Goal: Navigation & Orientation: Understand site structure

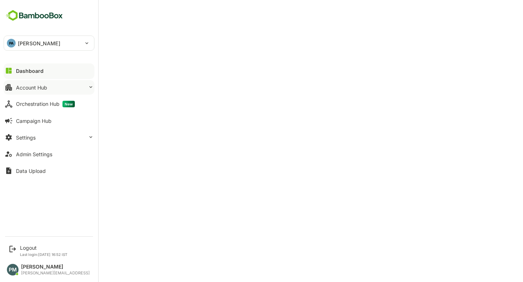
click at [40, 87] on div "Account Hub" at bounding box center [31, 88] width 31 height 6
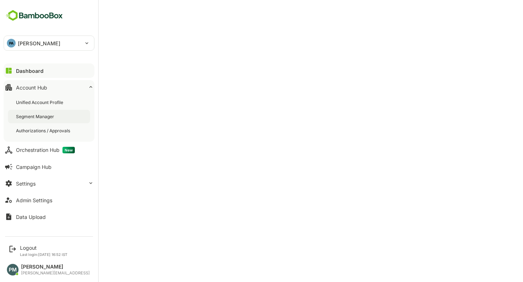
click at [47, 119] on div "Segment Manager" at bounding box center [36, 117] width 40 height 6
click at [16, 71] on div "Dashboard" at bounding box center [29, 71] width 26 height 6
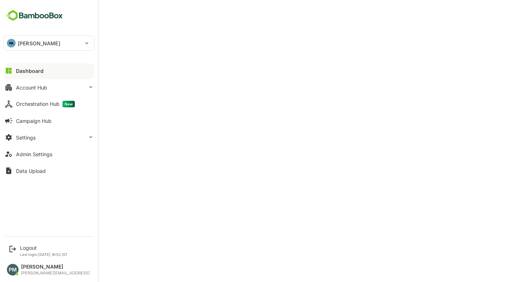
click at [55, 70] on button "Dashboard" at bounding box center [49, 71] width 91 height 15
click at [33, 130] on button "Settings" at bounding box center [49, 137] width 91 height 15
click at [47, 102] on div "Orchestration Hub New" at bounding box center [45, 104] width 59 height 7
click at [33, 105] on div "Orchestration Hub New" at bounding box center [47, 104] width 62 height 7
click at [57, 70] on button "Dashboard" at bounding box center [49, 71] width 91 height 15
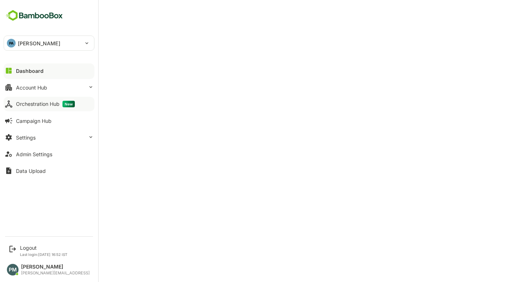
click at [49, 105] on div "Orchestration Hub New" at bounding box center [45, 104] width 59 height 7
click at [47, 73] on button "Dashboard" at bounding box center [49, 71] width 91 height 15
